Goal: Task Accomplishment & Management: Use online tool/utility

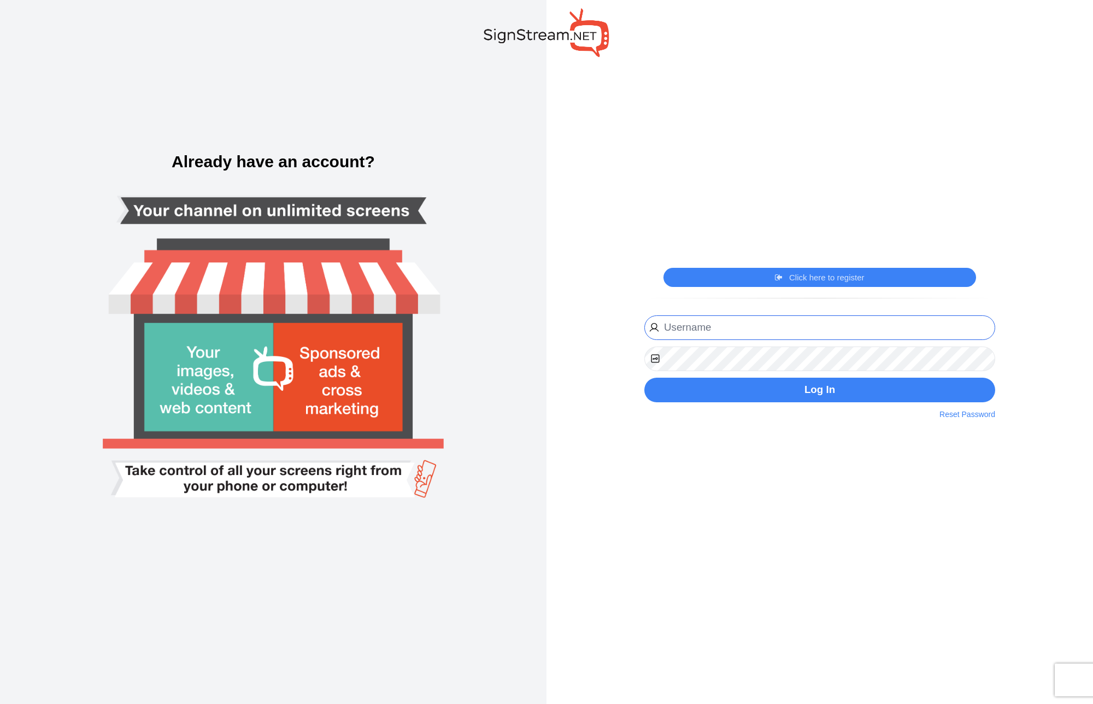
click at [681, 335] on input "email" at bounding box center [819, 327] width 351 height 25
paste input "[PERSON_NAME][EMAIL_ADDRESS][DOMAIN_NAME] 1f8f3b2ce48f600e128d5fcc1729389f"
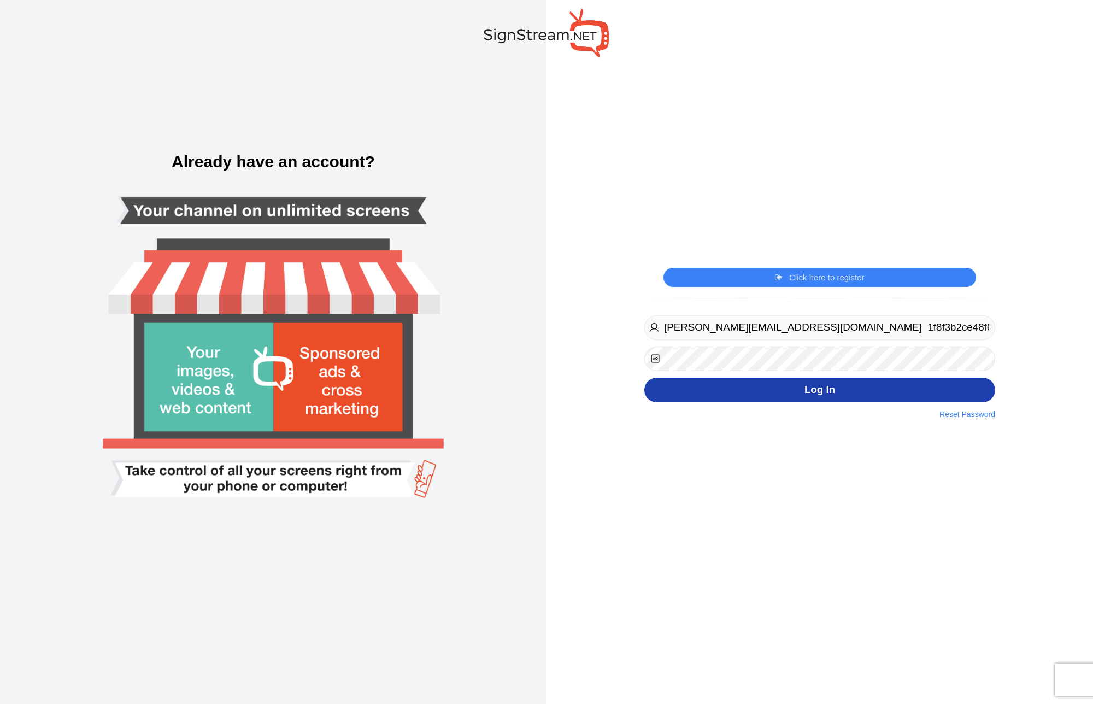
click at [756, 390] on button "Log In" at bounding box center [819, 390] width 351 height 25
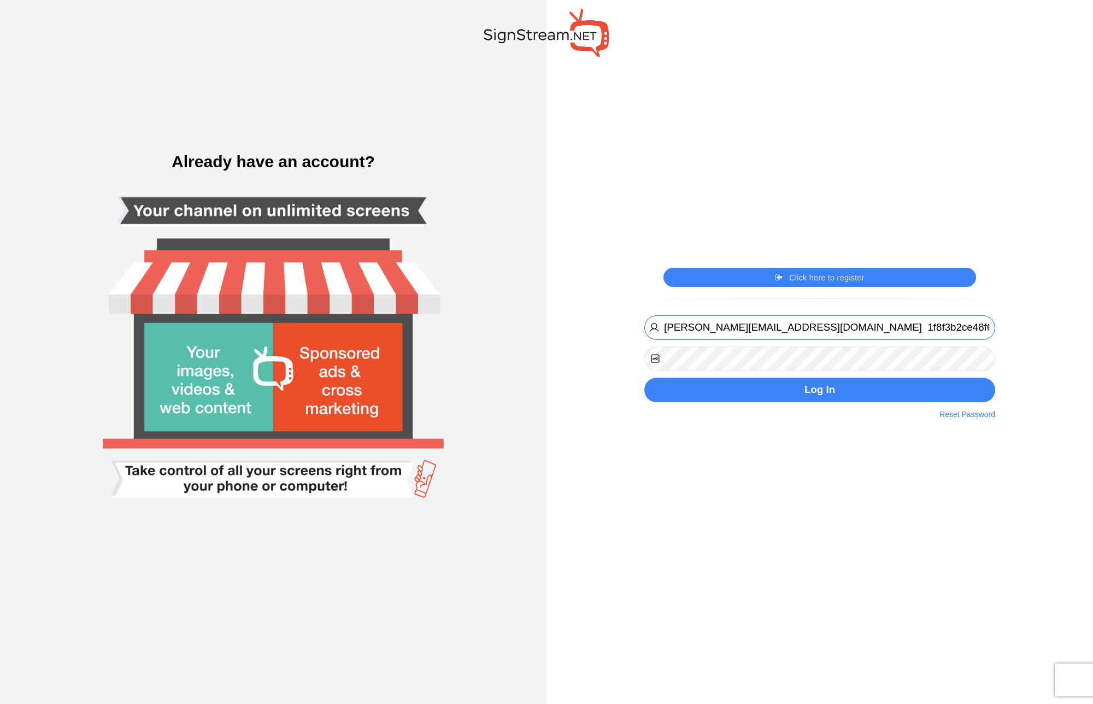
click at [797, 330] on input "igor@thepickleballclubnj.com 1f8f3b2ce48f600e128d5fcc1729389f" at bounding box center [819, 327] width 351 height 25
drag, startPoint x: 803, startPoint y: 326, endPoint x: 1035, endPoint y: 332, distance: 232.4
click at [1035, 332] on div "Click here to register Click here to login Register Now By clicking on the regi…" at bounding box center [820, 352] width 547 height 704
type input "igor@thepickleballclubnj.com"
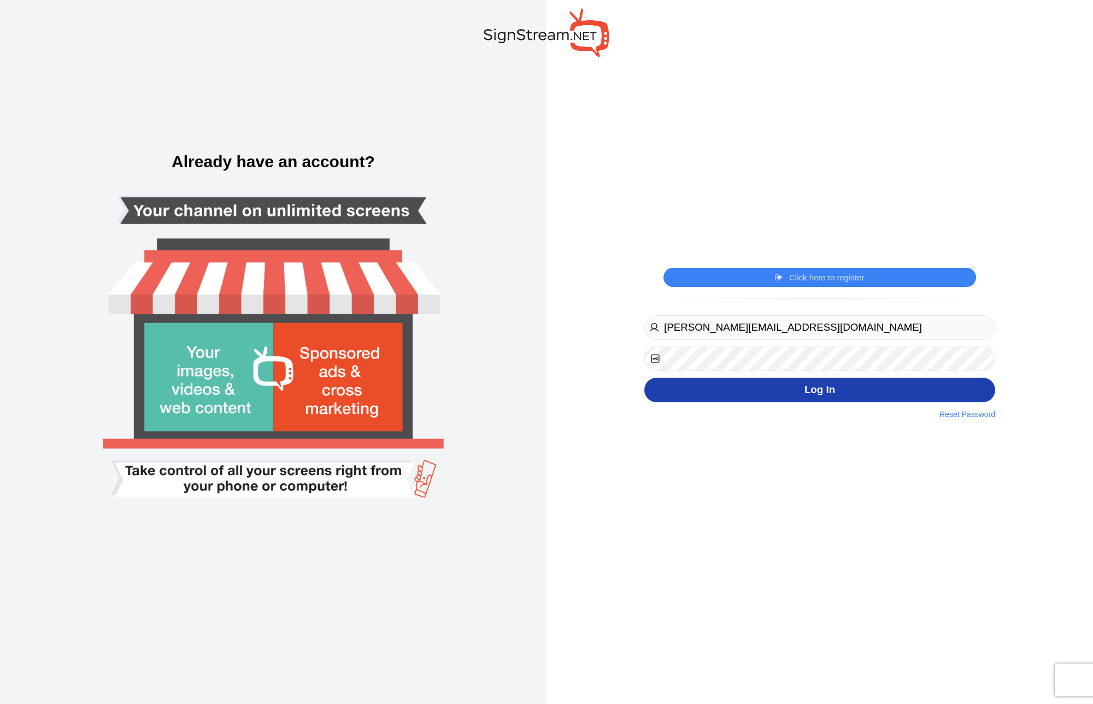
click at [794, 397] on button "Log In" at bounding box center [819, 390] width 351 height 25
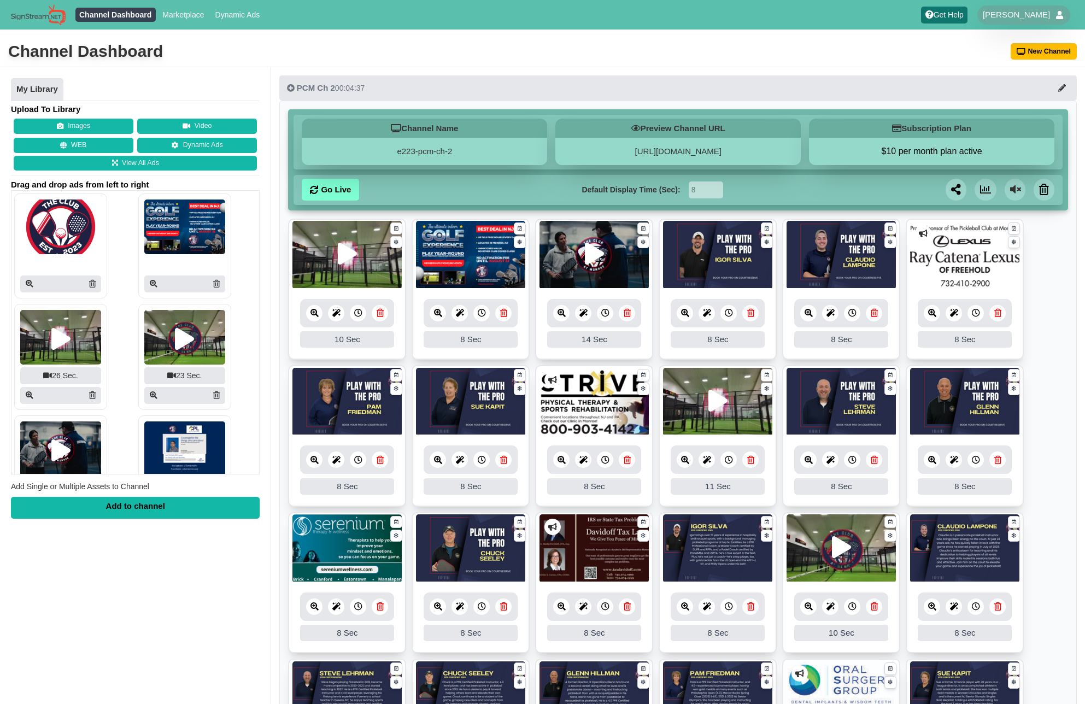
click at [341, 405] on img at bounding box center [346, 402] width 109 height 68
click at [373, 405] on img at bounding box center [346, 402] width 109 height 68
click at [702, 265] on img at bounding box center [717, 255] width 109 height 68
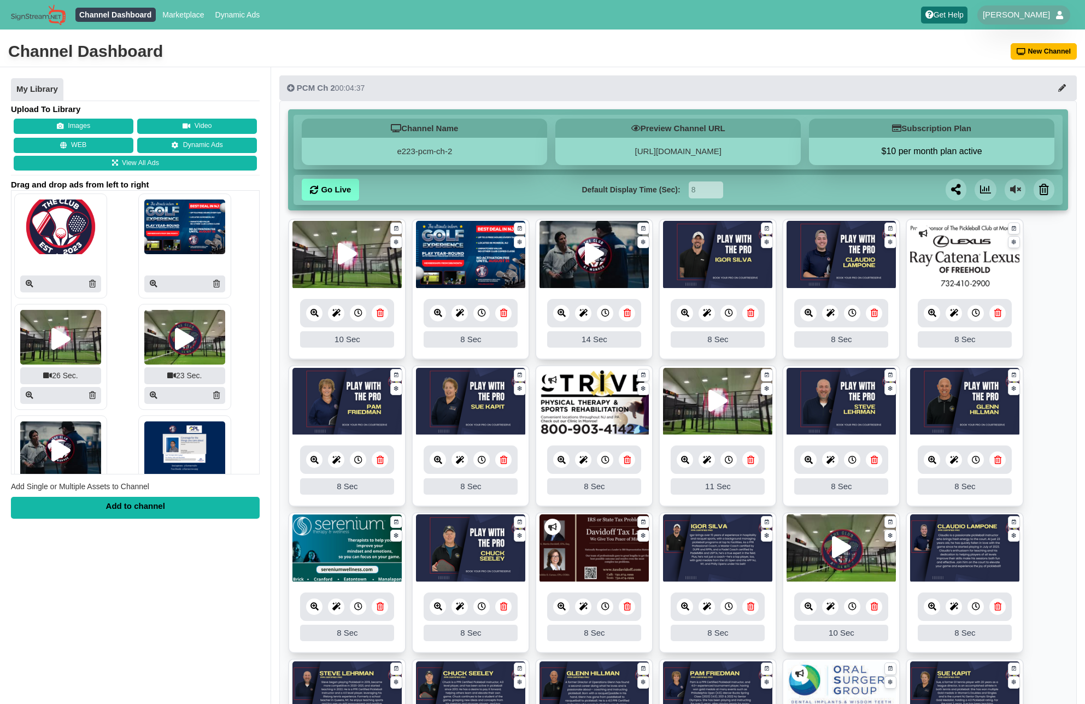
click at [702, 265] on img at bounding box center [717, 255] width 109 height 68
click at [767, 247] on link at bounding box center [767, 242] width 13 height 13
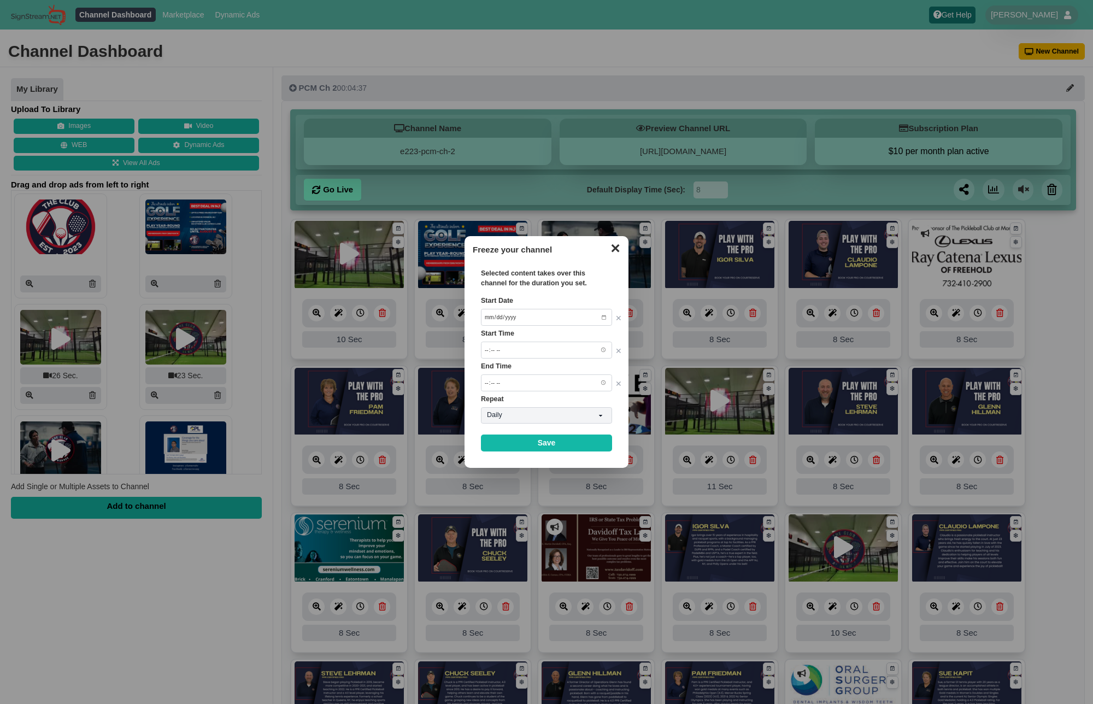
click at [619, 248] on button "✕" at bounding box center [615, 247] width 21 height 16
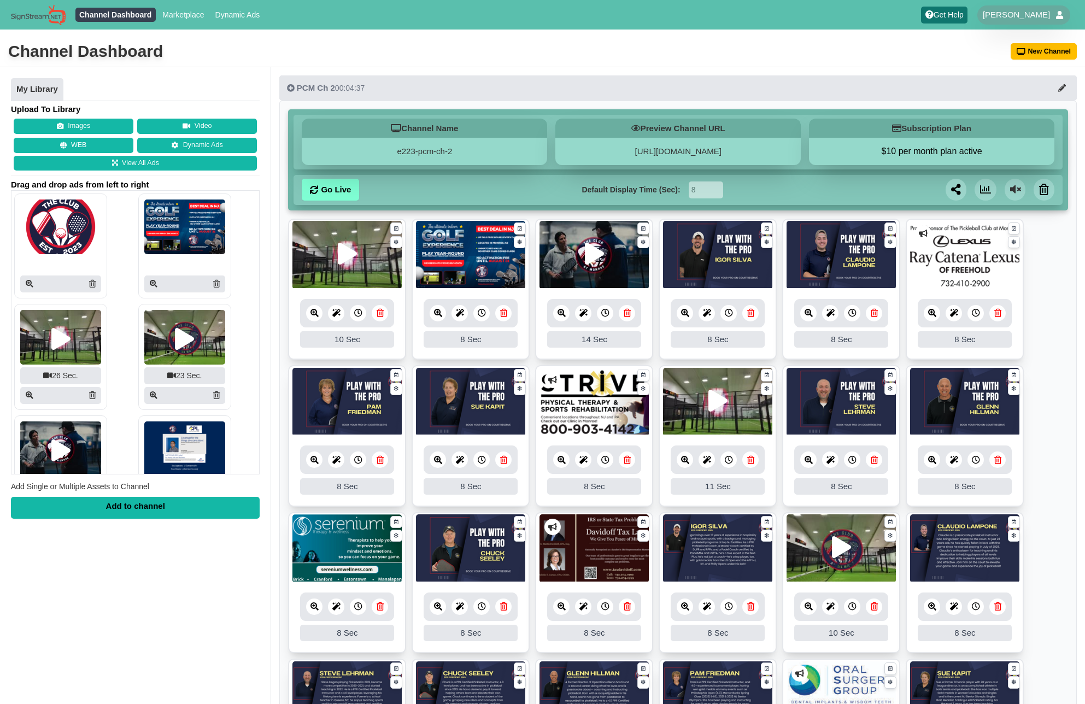
click at [466, 405] on img at bounding box center [470, 402] width 109 height 68
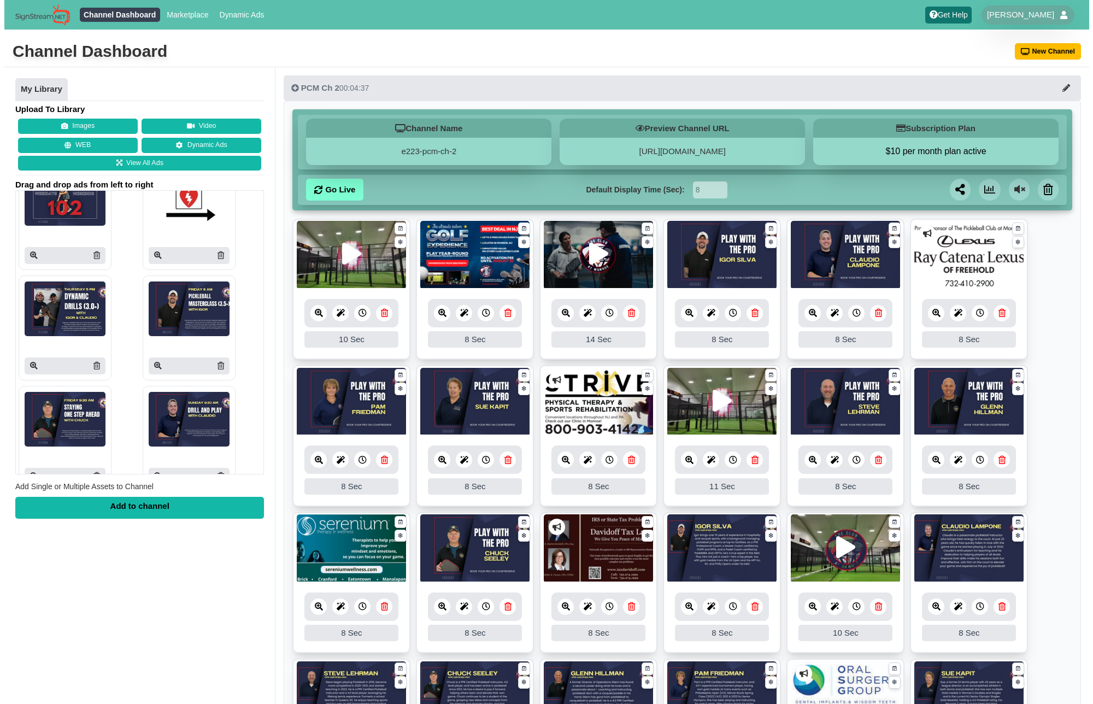
scroll to position [473, 0]
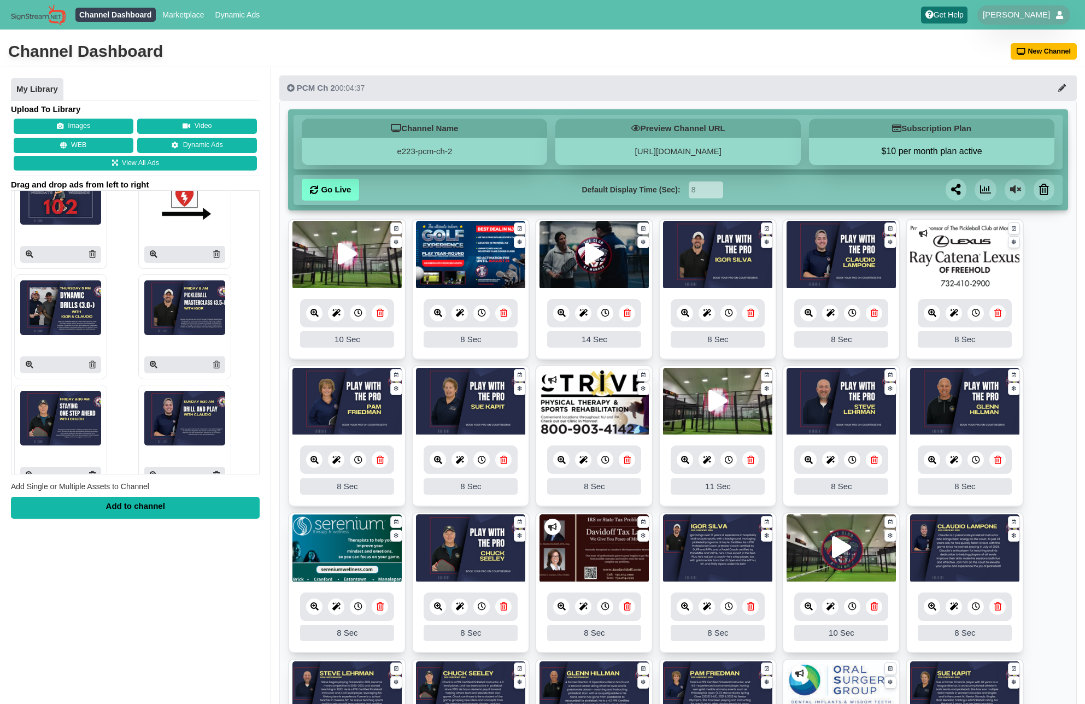
click at [196, 307] on img at bounding box center [184, 307] width 81 height 55
click at [144, 362] on div at bounding box center [184, 364] width 81 height 17
click at [150, 363] on icon at bounding box center [154, 365] width 8 height 8
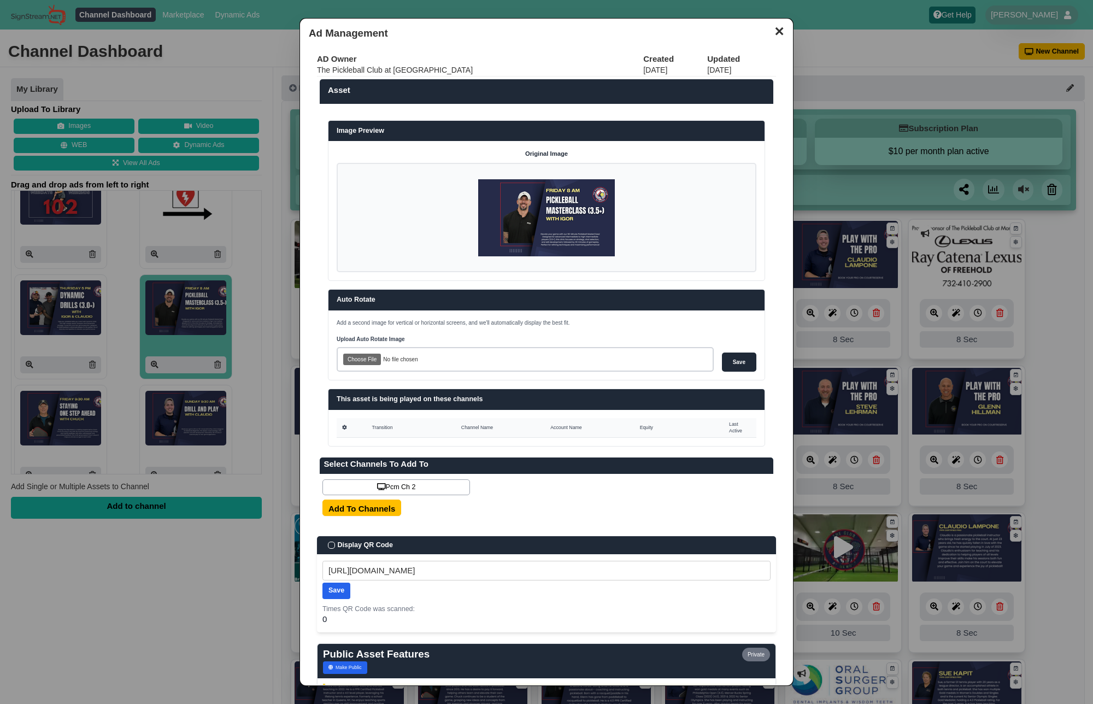
click at [562, 215] on img at bounding box center [546, 217] width 137 height 77
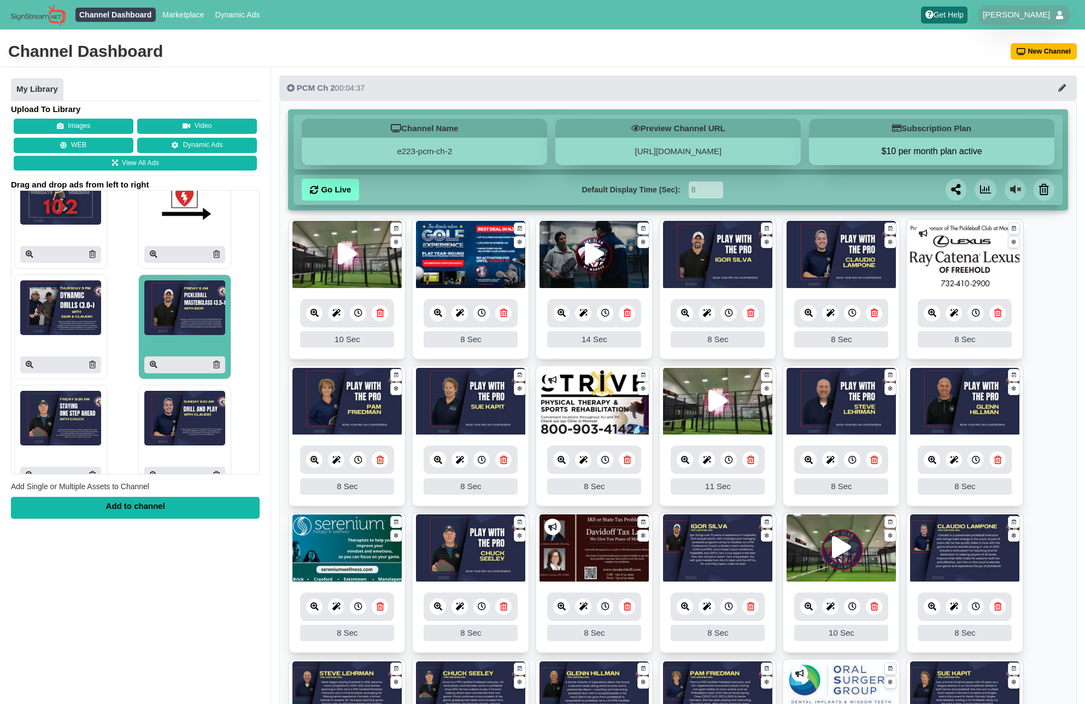
click at [207, 301] on img at bounding box center [184, 307] width 81 height 55
click at [172, 316] on img at bounding box center [184, 307] width 81 height 55
click at [173, 320] on img at bounding box center [184, 307] width 81 height 55
click at [76, 307] on img at bounding box center [60, 307] width 81 height 55
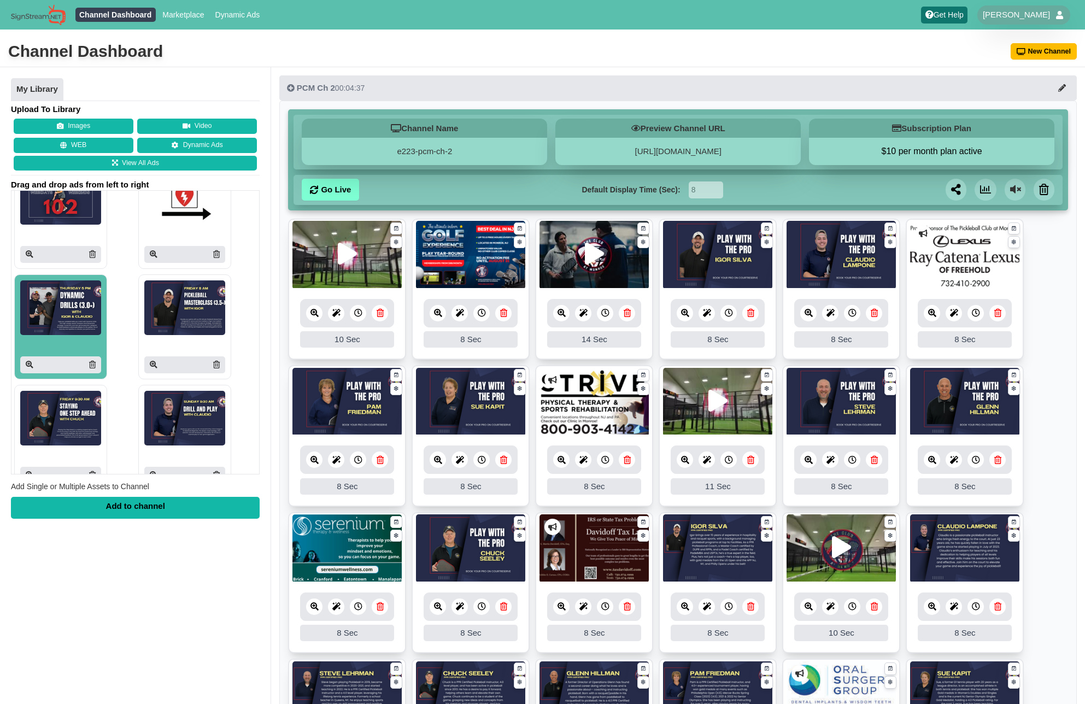
click at [76, 307] on img at bounding box center [60, 307] width 81 height 55
click at [31, 361] on icon at bounding box center [30, 365] width 8 height 8
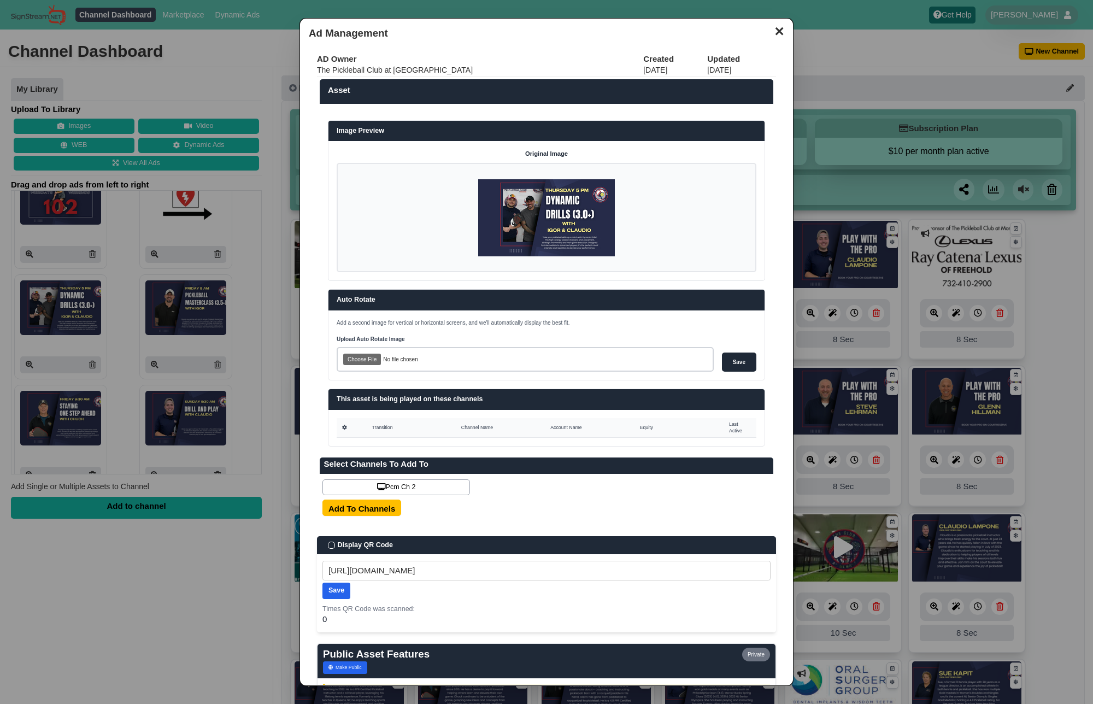
click at [540, 227] on img at bounding box center [546, 217] width 137 height 77
click at [567, 217] on img at bounding box center [546, 217] width 137 height 77
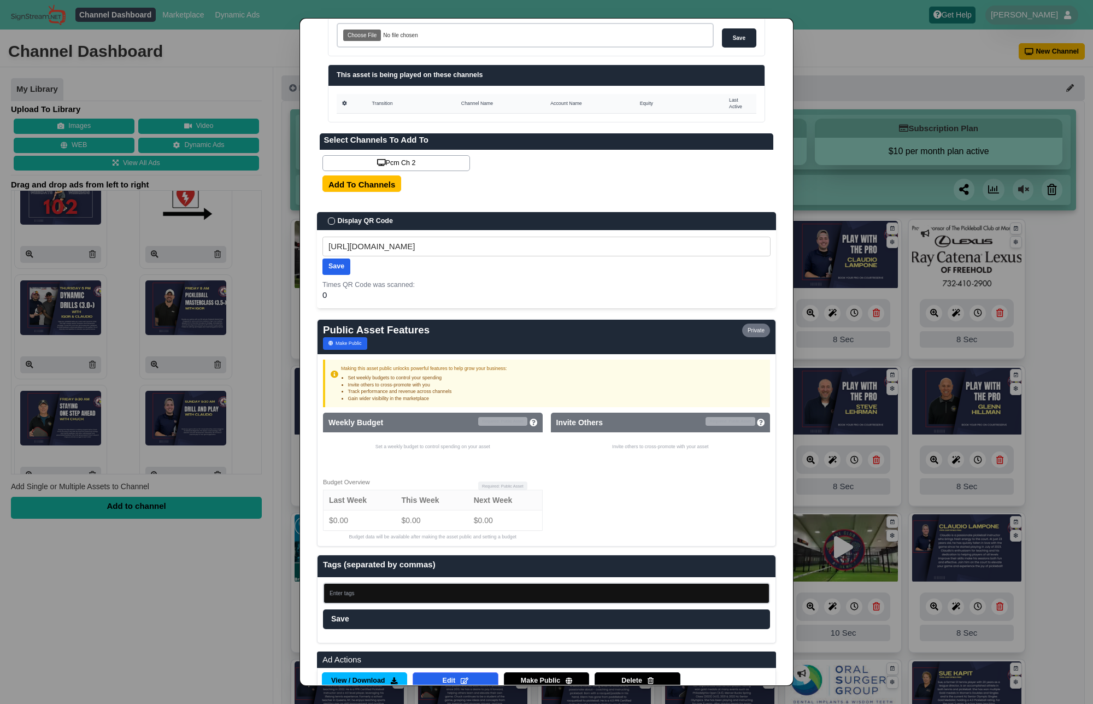
scroll to position [350, 0]
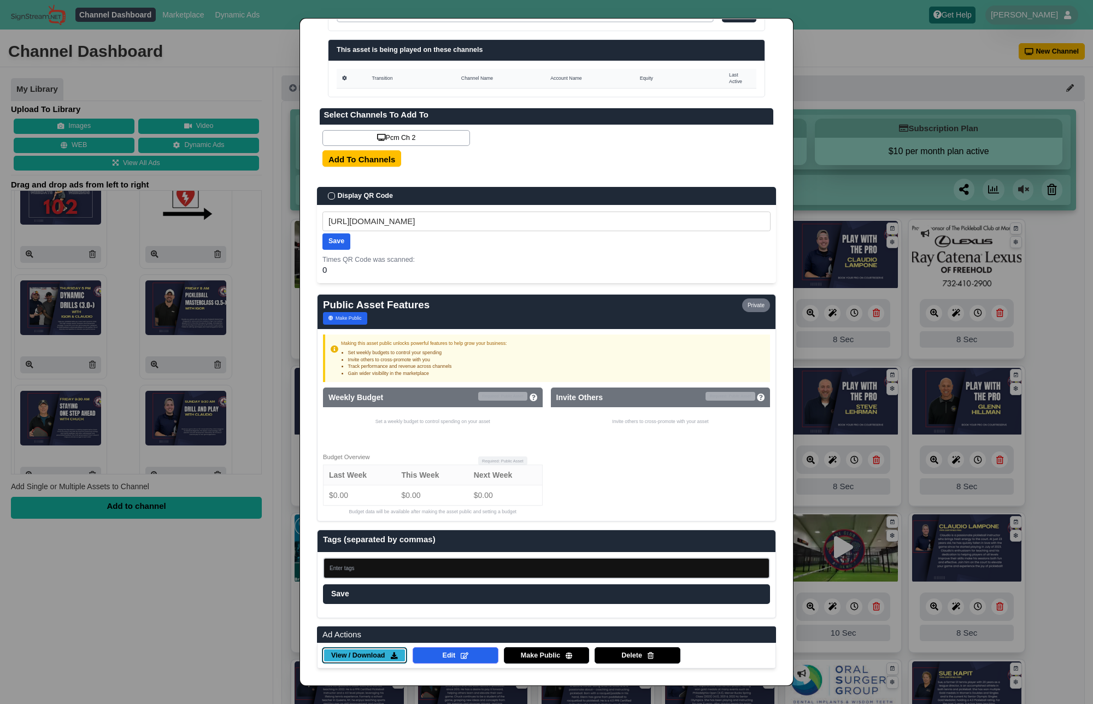
click at [376, 659] on span "View / Download" at bounding box center [358, 656] width 54 height 10
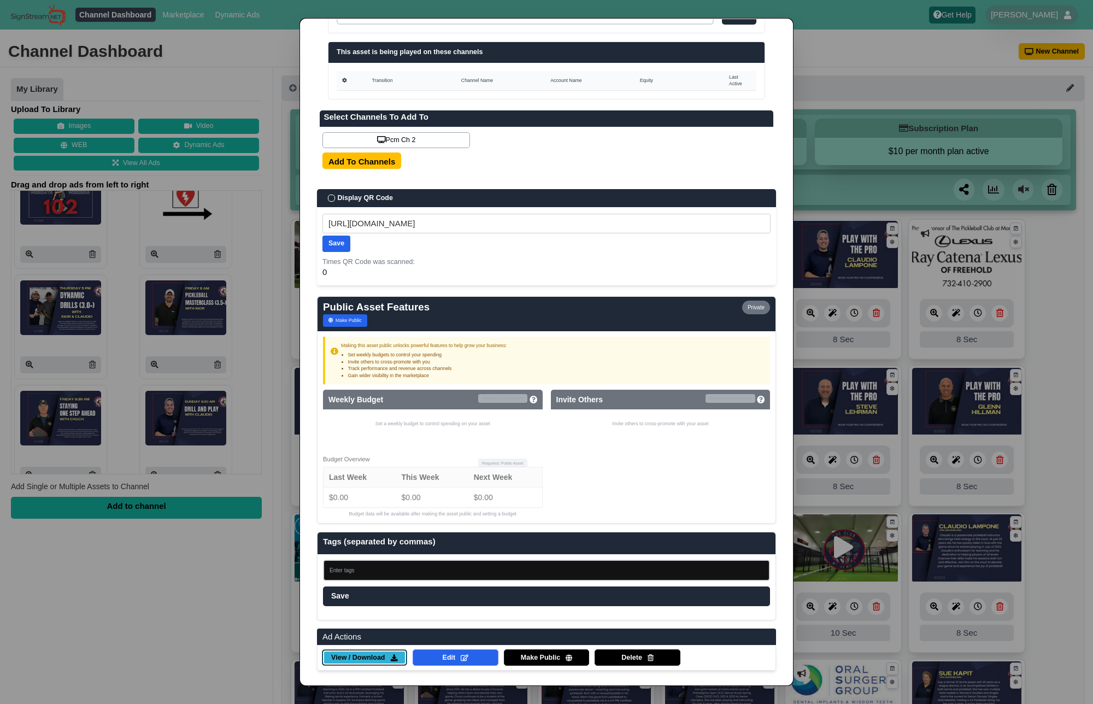
click at [369, 663] on span "View / Download" at bounding box center [358, 658] width 54 height 10
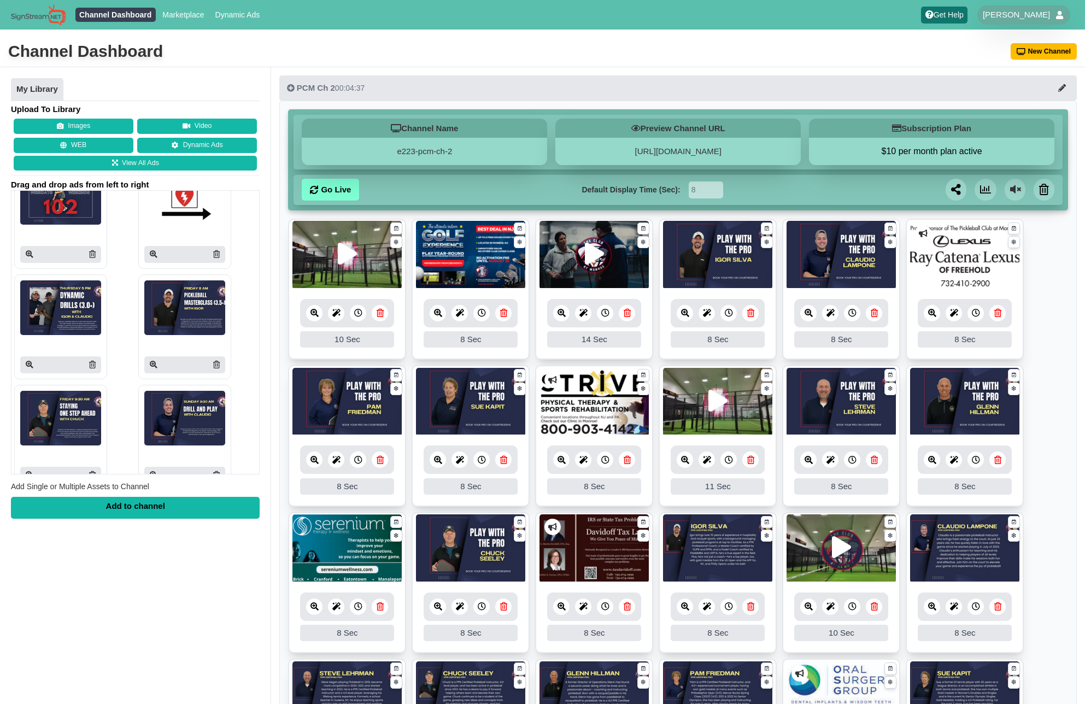
click at [150, 365] on icon at bounding box center [154, 365] width 8 height 8
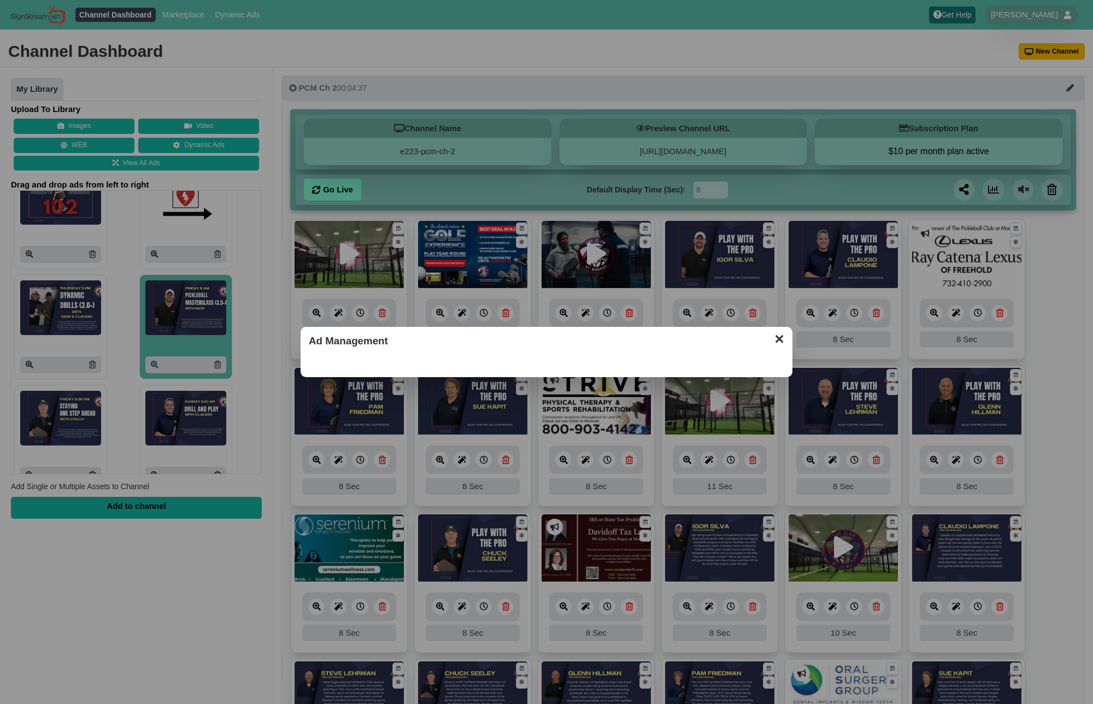
scroll to position [0, 0]
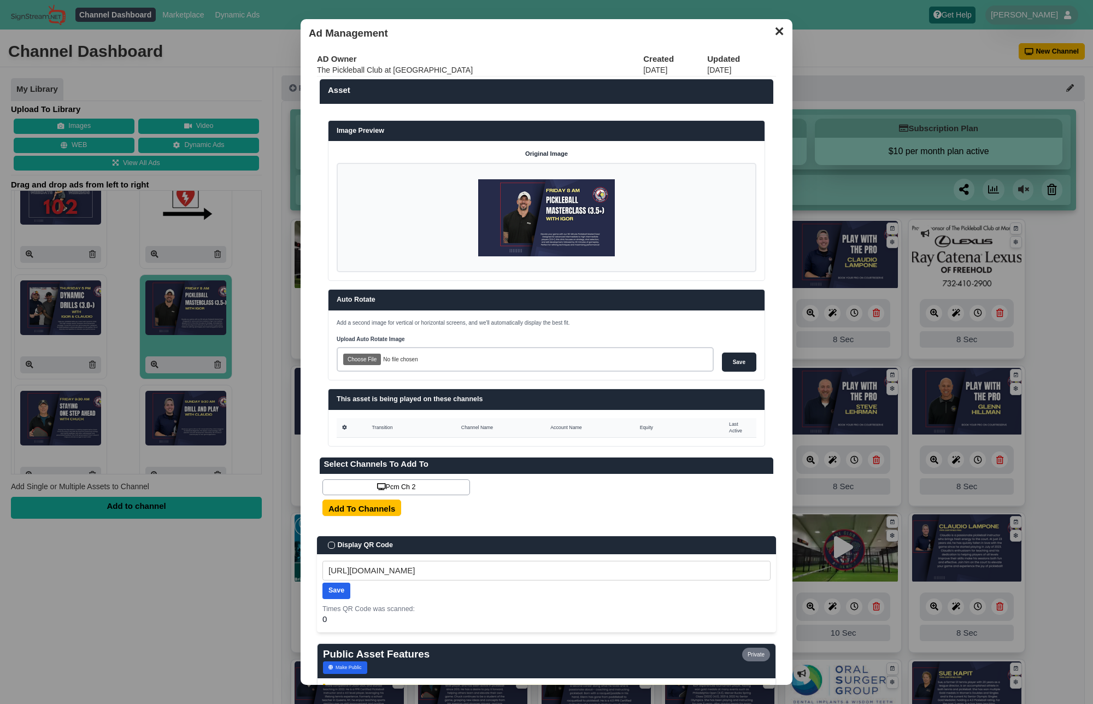
click at [548, 231] on img at bounding box center [546, 217] width 137 height 77
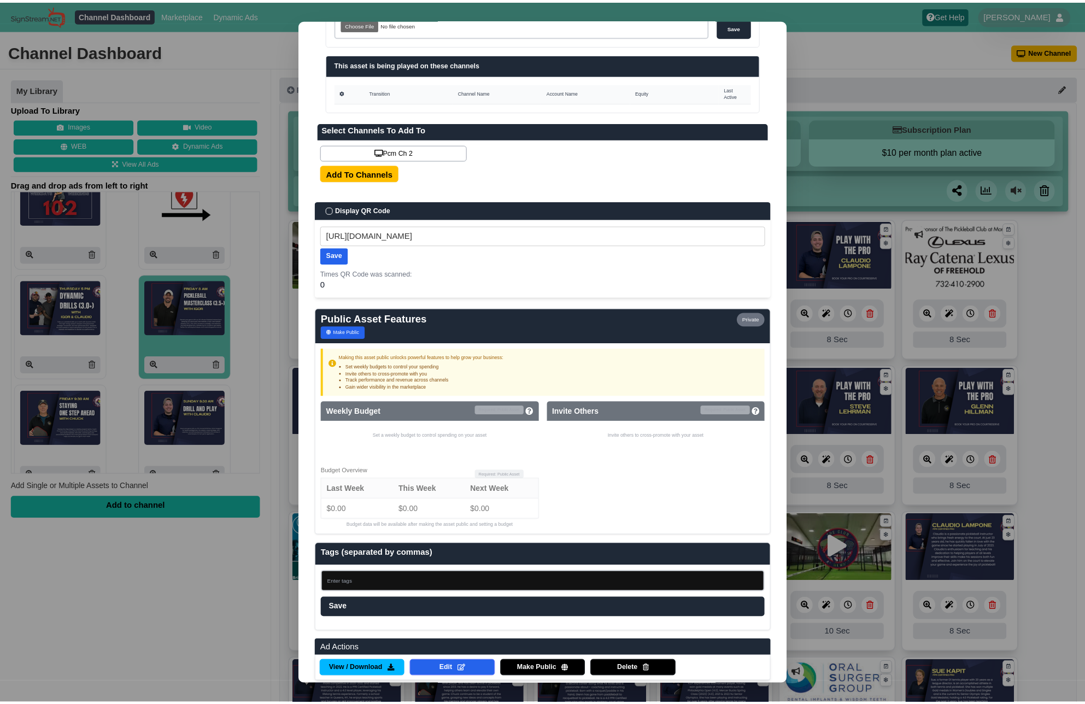
scroll to position [350, 0]
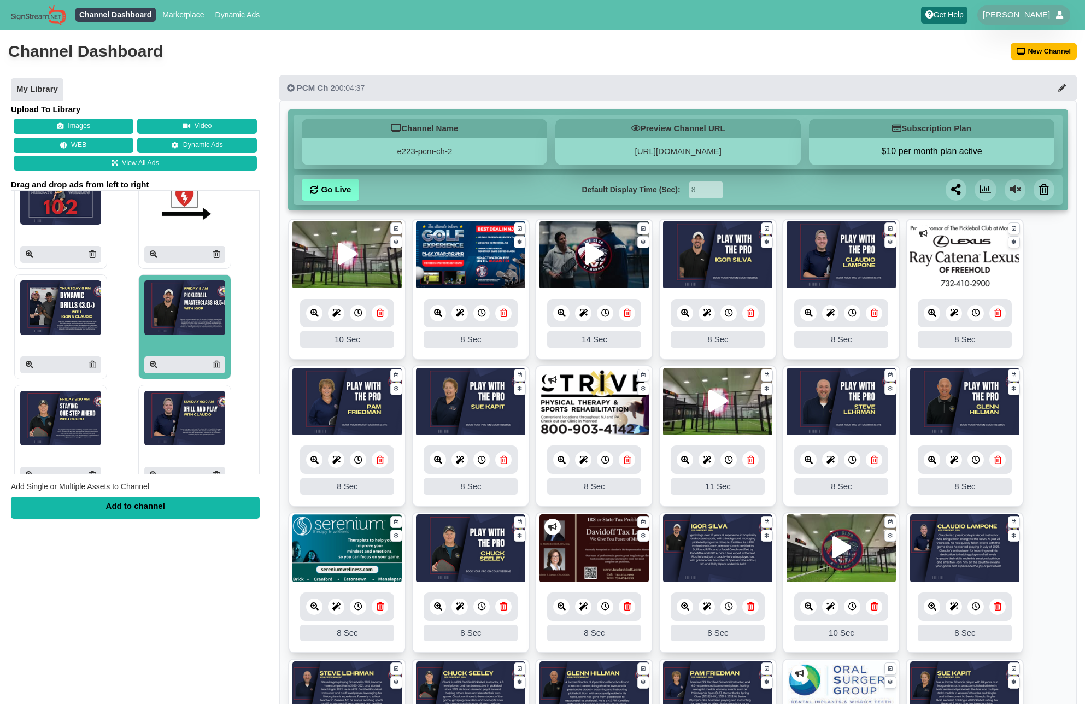
click at [150, 573] on div "My Library Upload To Library Images Video WEB Dynamic Ads View All Ads Drag and…" at bounding box center [135, 419] width 271 height 704
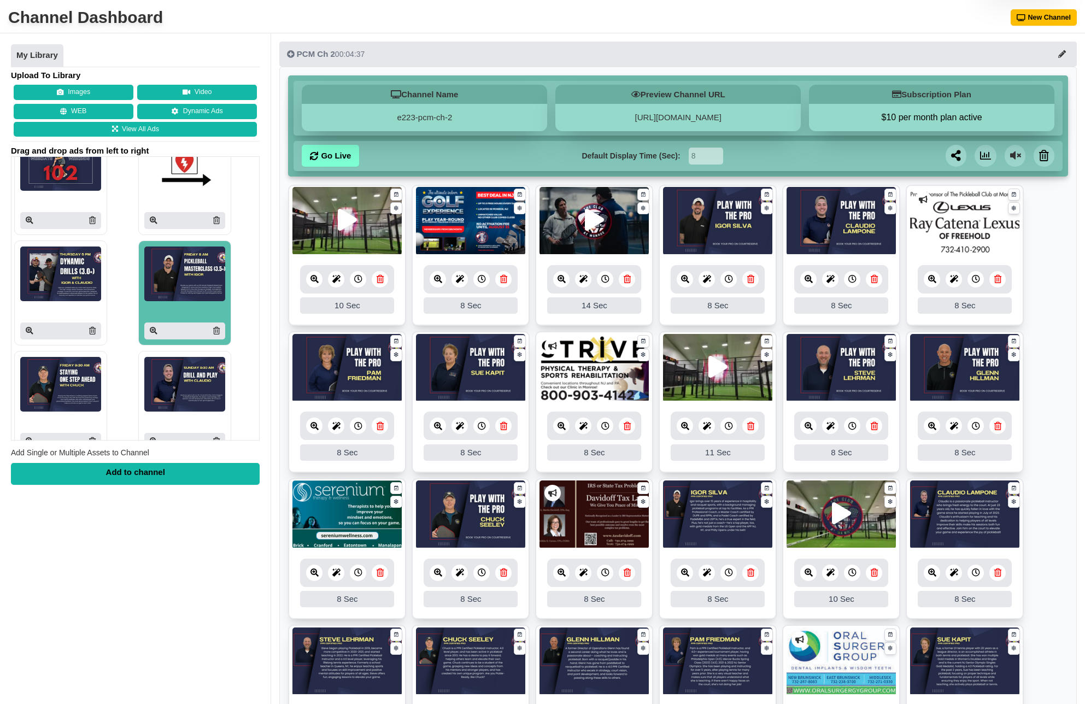
scroll to position [18, 0]
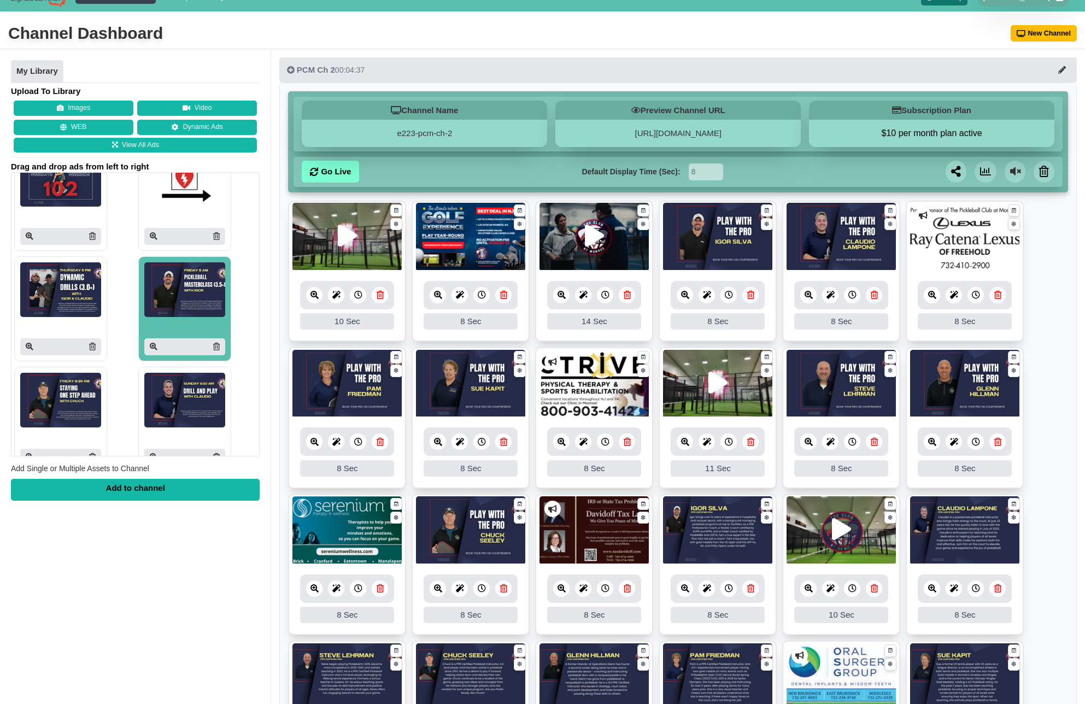
click at [732, 262] on img at bounding box center [717, 237] width 109 height 68
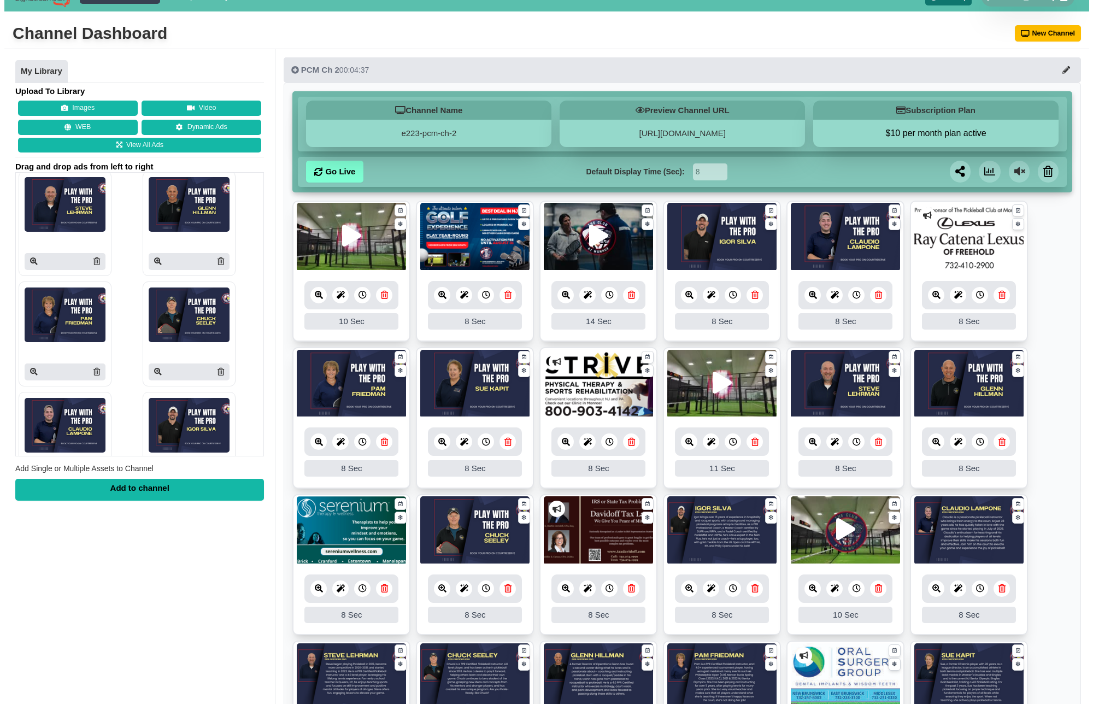
scroll to position [1729, 0]
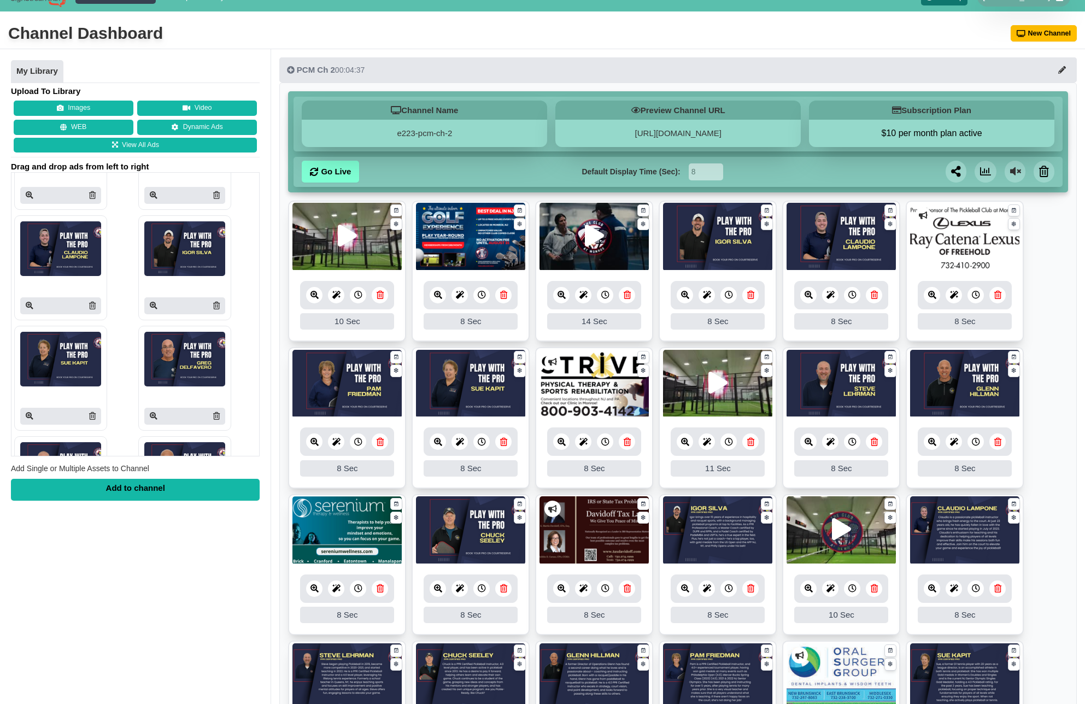
click at [168, 260] on img at bounding box center [184, 248] width 81 height 55
click at [150, 303] on icon at bounding box center [154, 306] width 8 height 8
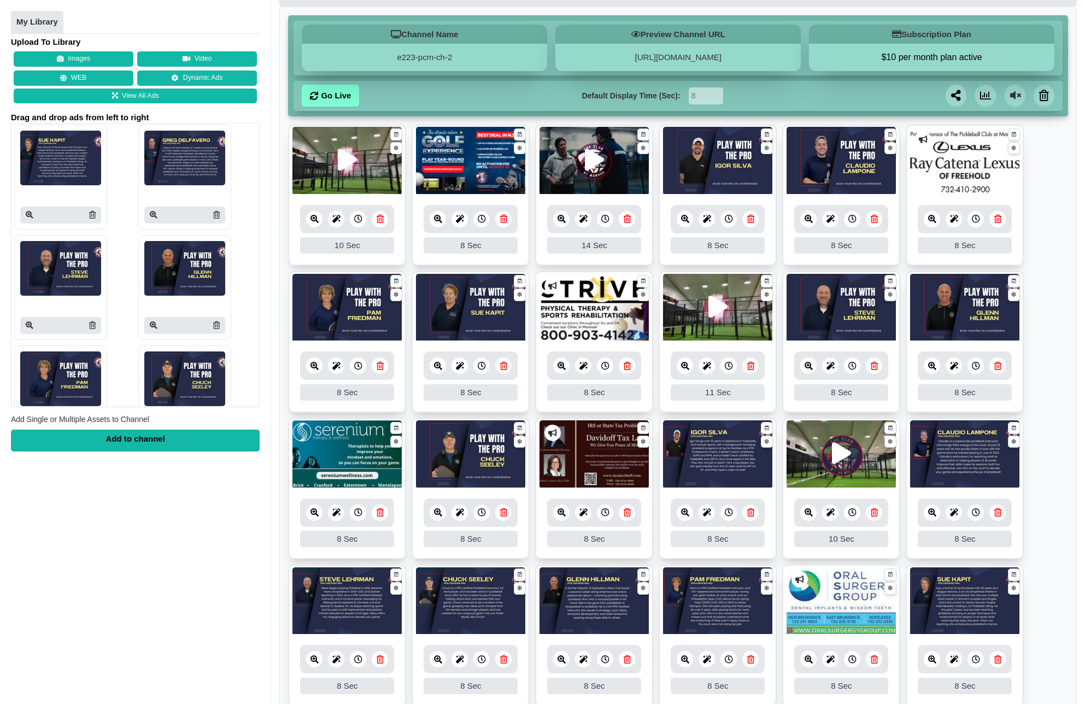
scroll to position [87, 0]
